Goal: Information Seeking & Learning: Learn about a topic

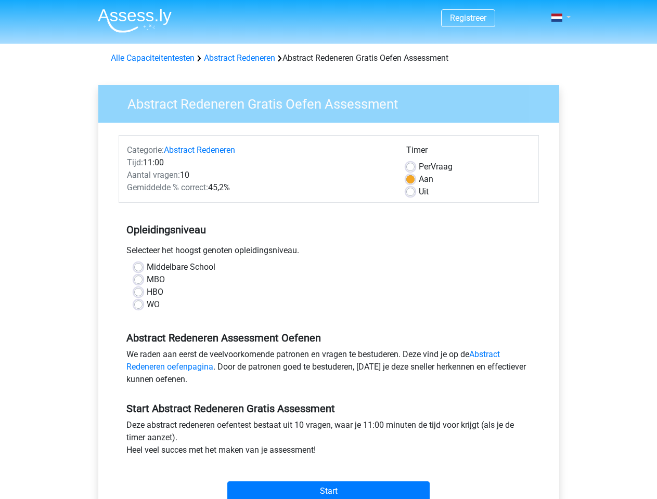
click at [558, 18] on span at bounding box center [556, 18] width 11 height 8
click at [328, 491] on input "Start" at bounding box center [328, 492] width 202 height 20
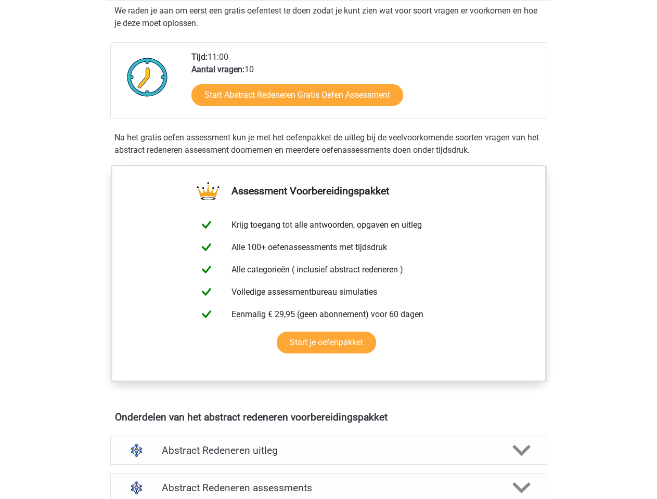
scroll to position [213, 0]
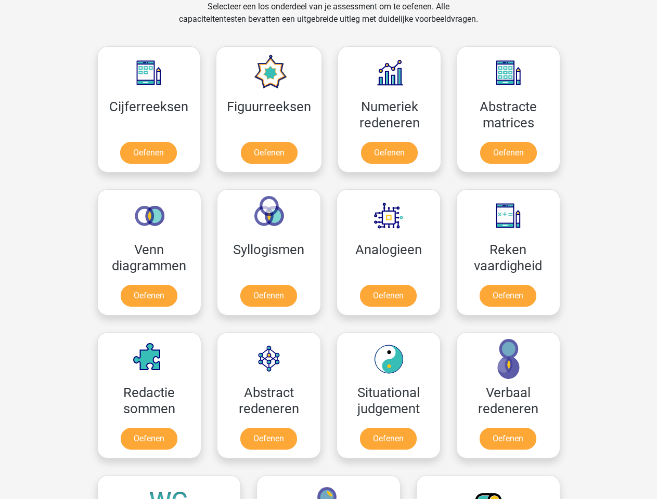
scroll to position [442, 0]
